Goal: Task Accomplishment & Management: Use online tool/utility

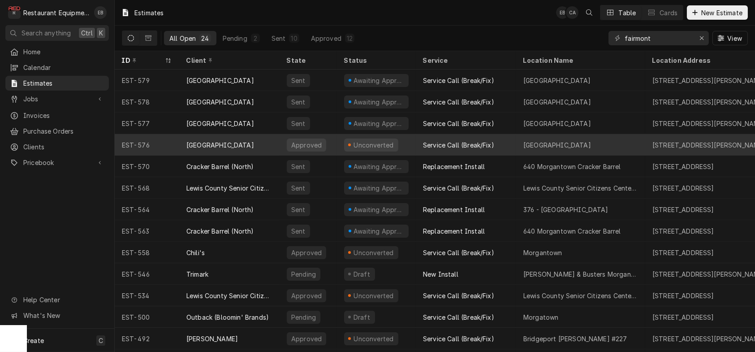
click at [345, 144] on div "Unconverted" at bounding box center [376, 145] width 79 height 22
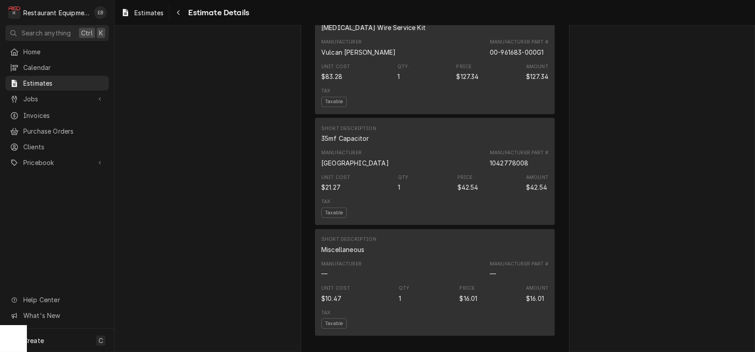
scroll to position [1374, 0]
drag, startPoint x: 475, startPoint y: 139, endPoint x: 537, endPoint y: 143, distance: 62.4
drag, startPoint x: 586, startPoint y: 126, endPoint x: 602, endPoint y: 130, distance: 17.0
drag, startPoint x: 602, startPoint y: 130, endPoint x: 611, endPoint y: 95, distance: 35.7
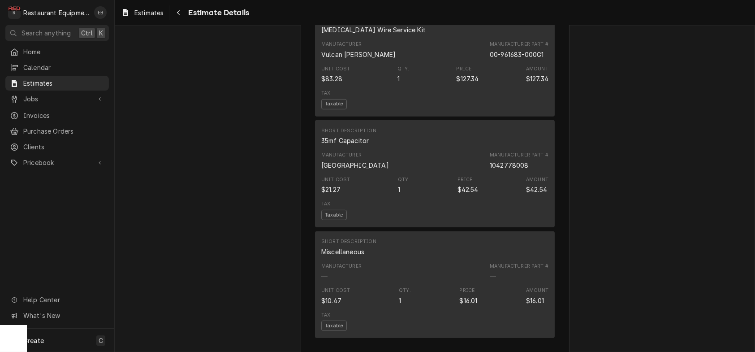
click at [73, 134] on span "Purchase Orders" at bounding box center [63, 130] width 81 height 9
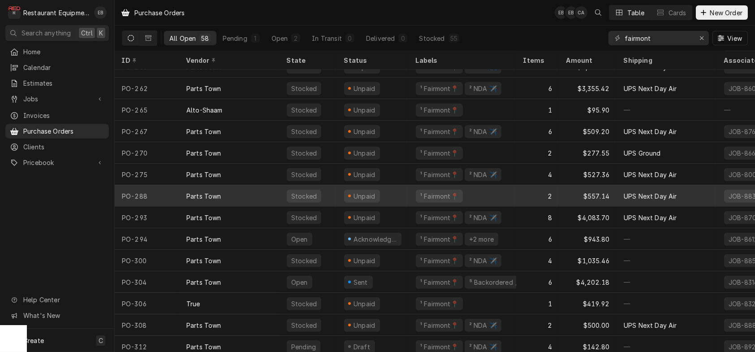
scroll to position [973, 0]
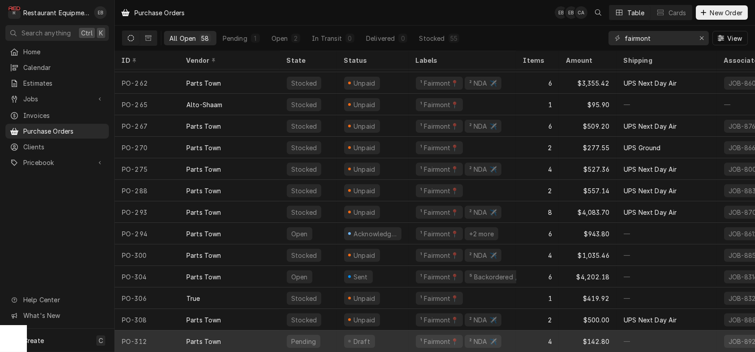
click at [400, 337] on div "Draft" at bounding box center [373, 341] width 72 height 22
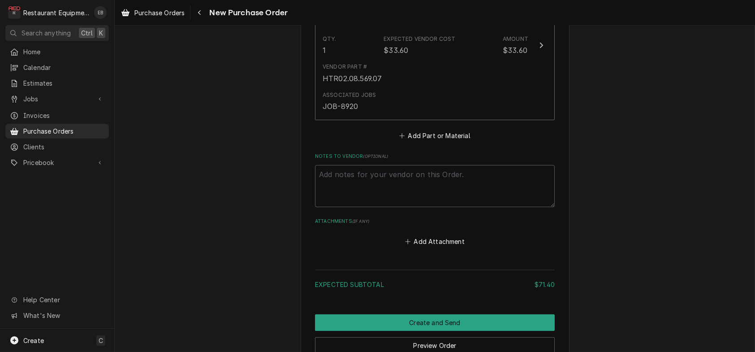
scroll to position [597, 0]
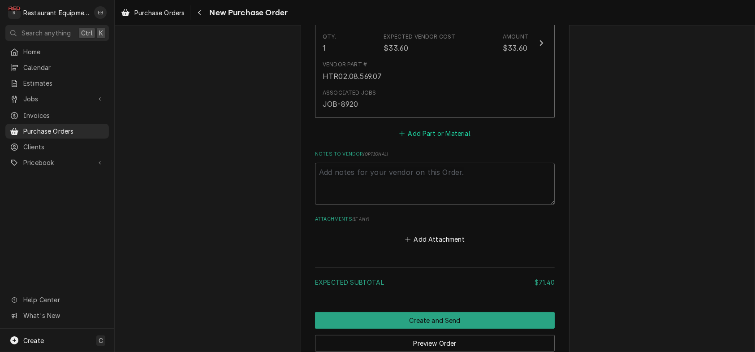
click at [428, 139] on button "Add Part or Material" at bounding box center [435, 133] width 74 height 13
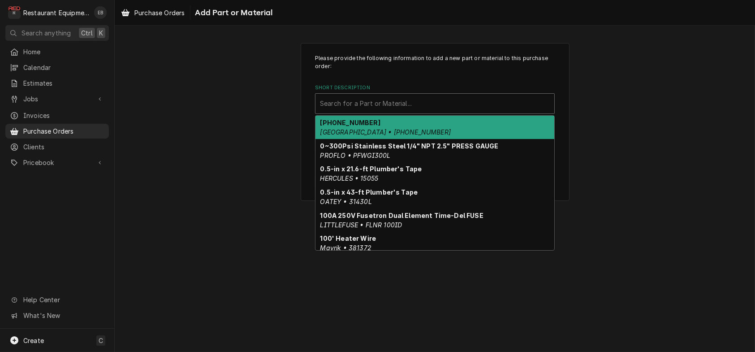
click at [409, 112] on div "Short Description" at bounding box center [435, 103] width 230 height 16
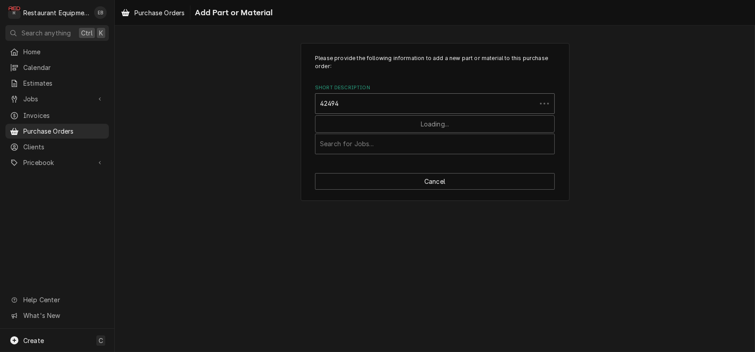
type input "424940"
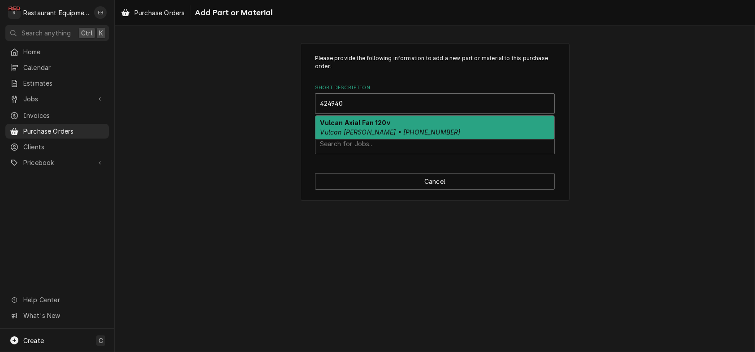
click at [388, 136] on em "Vulcan Hart • 00-424940-00001" at bounding box center [390, 132] width 140 height 8
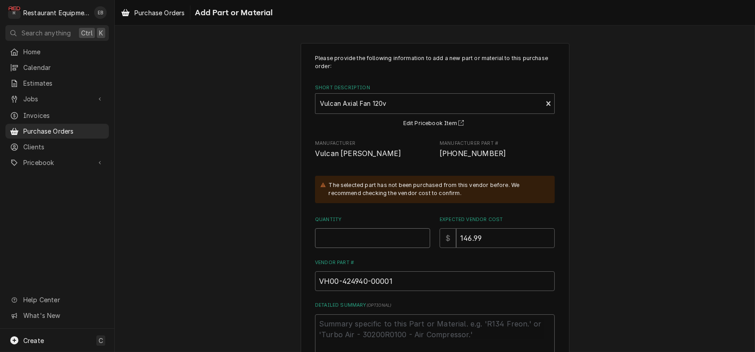
click at [351, 248] on input "Quantity" at bounding box center [372, 238] width 115 height 20
type textarea "x"
type input "1"
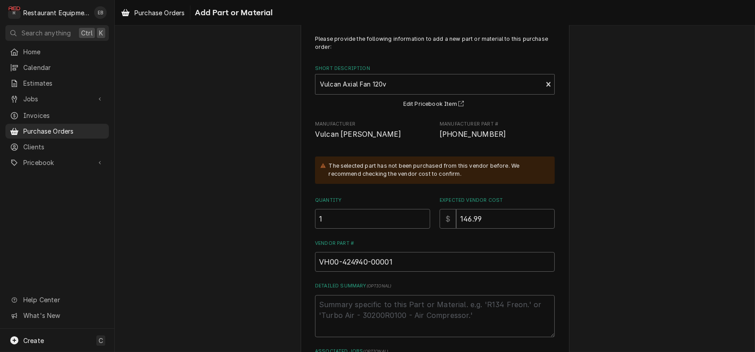
scroll to position [145, 0]
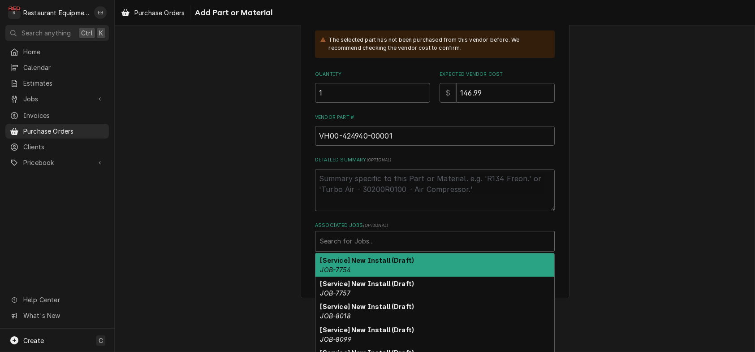
click at [359, 249] on div "Associated Jobs" at bounding box center [435, 241] width 230 height 16
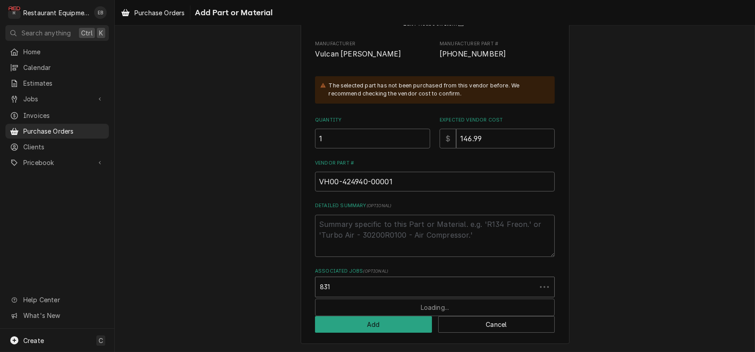
type input "8311"
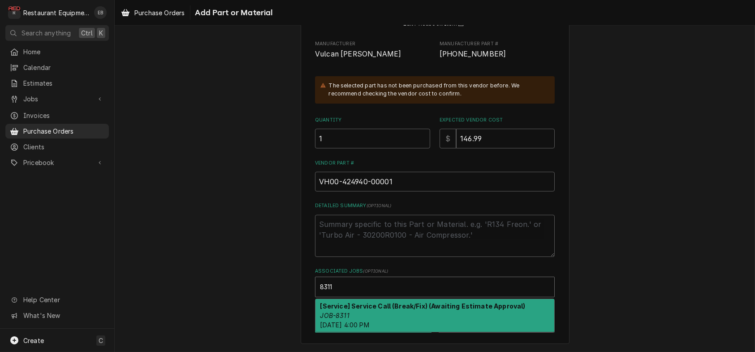
click at [359, 302] on strong "[Service] Service Call (Break/Fix) (Awaiting Estimate Approval)" at bounding box center [422, 306] width 205 height 8
type textarea "x"
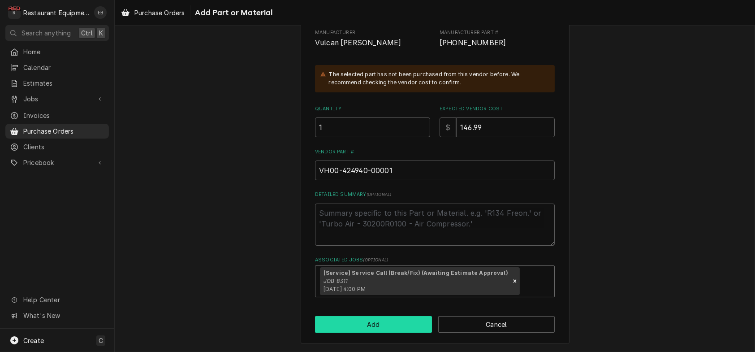
click at [362, 333] on button "Add" at bounding box center [373, 324] width 117 height 17
type textarea "x"
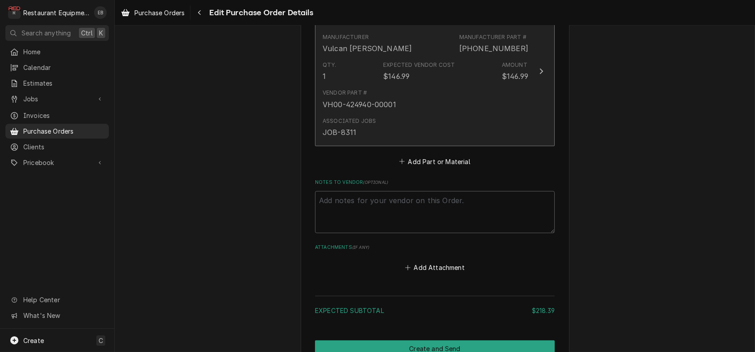
scroll to position [735, 0]
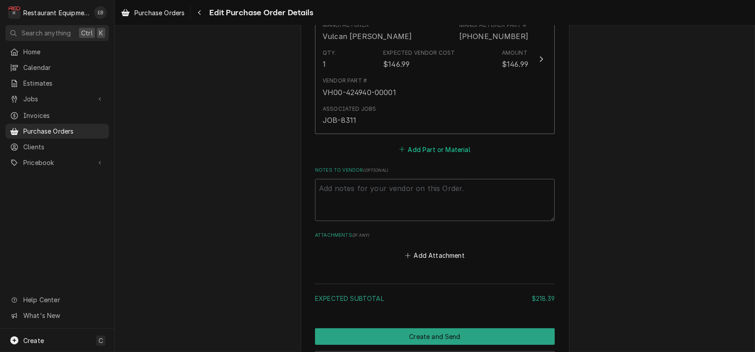
click at [416, 156] on button "Add Part or Material" at bounding box center [435, 149] width 74 height 13
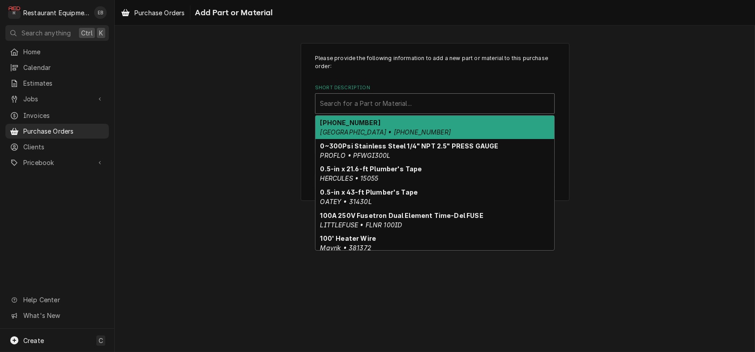
click at [368, 112] on div "Short Description" at bounding box center [435, 103] width 230 height 16
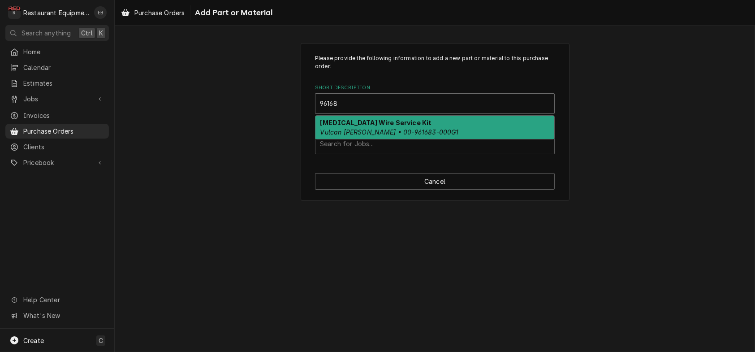
type input "961683"
click at [381, 138] on div "High Voltage Wire Service Kit Vulcan Hart • 00-961683-000G1" at bounding box center [435, 127] width 239 height 23
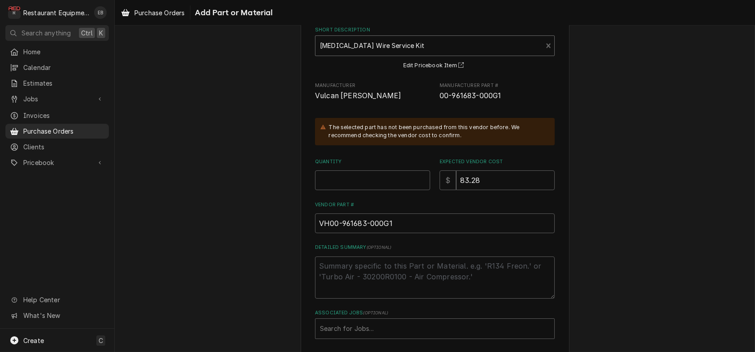
scroll to position [60, 0]
click at [361, 188] on input "Quantity" at bounding box center [372, 179] width 115 height 20
type textarea "x"
type input "1"
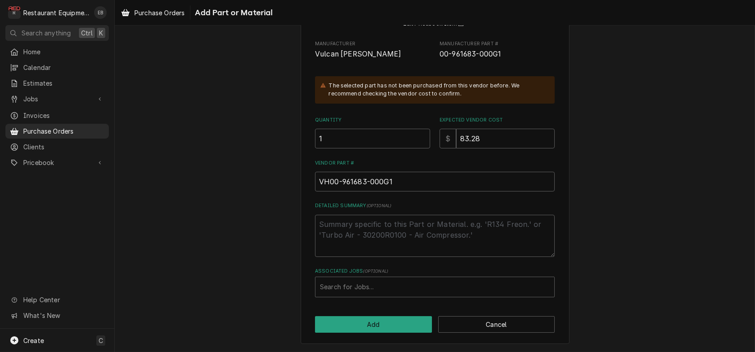
scroll to position [145, 0]
click at [341, 285] on div "Associated Jobs" at bounding box center [435, 287] width 230 height 16
type input "8311"
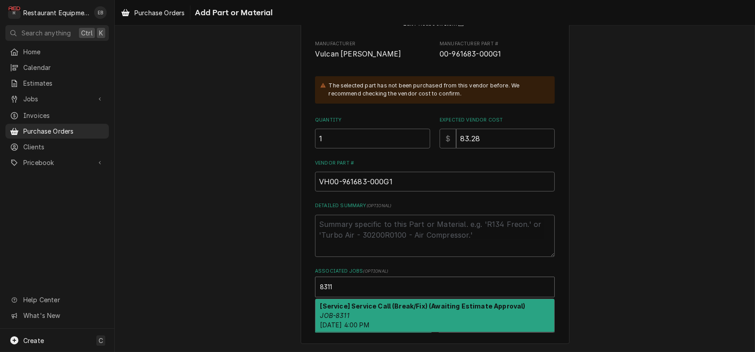
click at [339, 302] on strong "[Service] Service Call (Break/Fix) (Awaiting Estimate Approval)" at bounding box center [422, 306] width 205 height 8
type textarea "x"
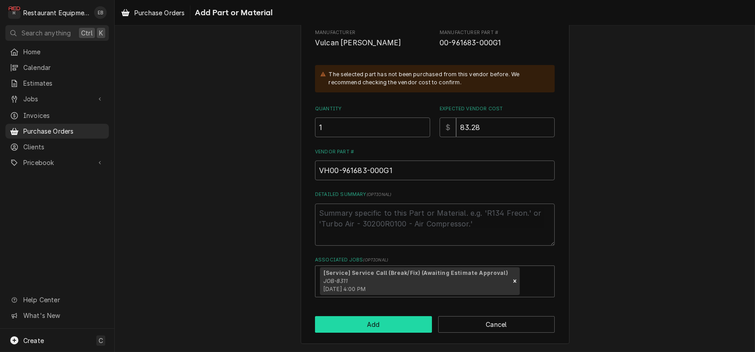
click at [336, 333] on button "Add" at bounding box center [373, 324] width 117 height 17
type textarea "x"
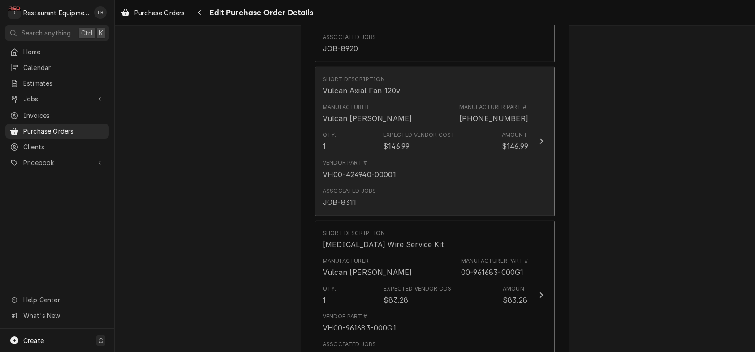
scroll to position [752, 0]
